Goal: Find specific page/section: Find specific page/section

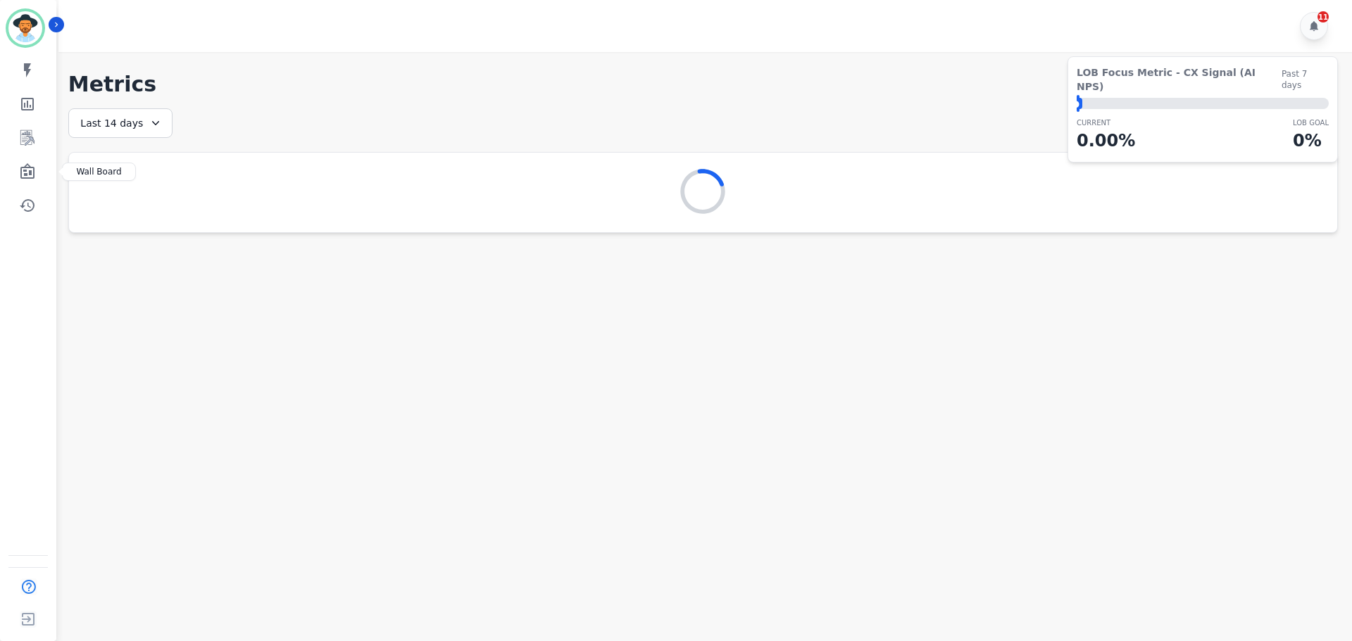
drag, startPoint x: 27, startPoint y: 176, endPoint x: 119, endPoint y: 137, distance: 100.0
click at [27, 176] on icon "Sidebar" at bounding box center [27, 170] width 14 height 15
